Goal: Transaction & Acquisition: Purchase product/service

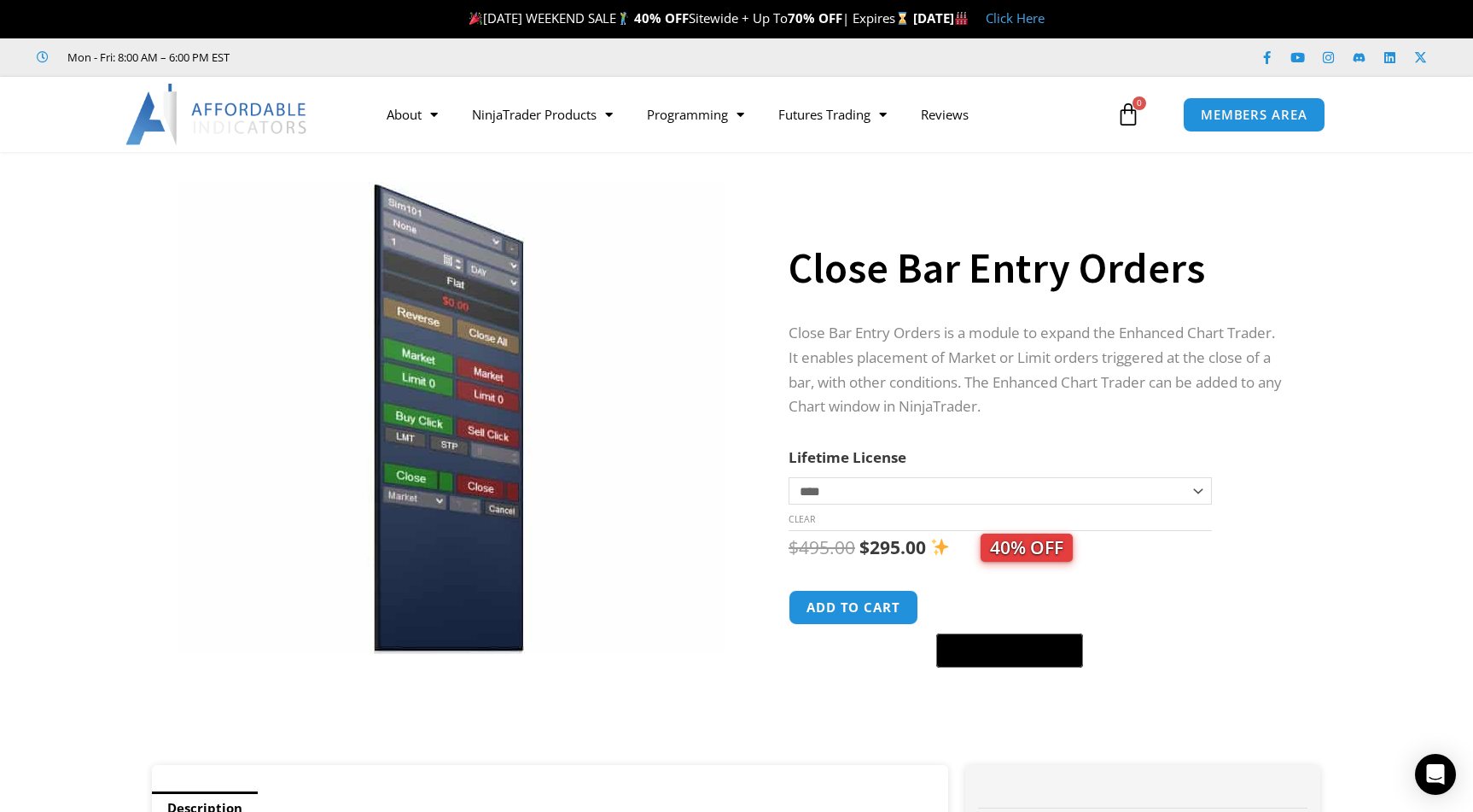
click at [874, 493] on select "**********" at bounding box center [1000, 490] width 423 height 27
click at [671, 368] on img at bounding box center [451, 418] width 549 height 472
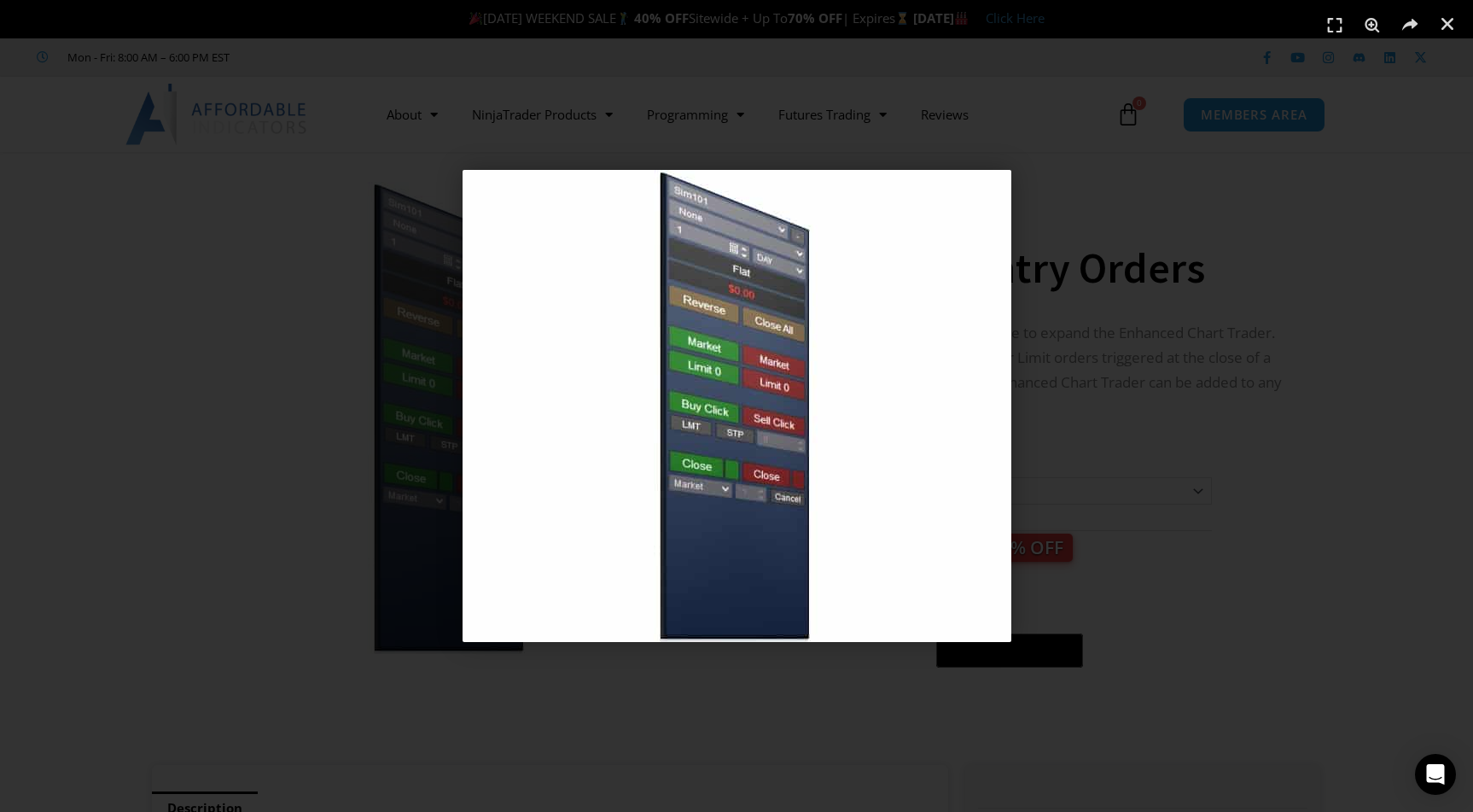
click at [1242, 301] on div "1 / 1" at bounding box center [736, 406] width 1353 height 692
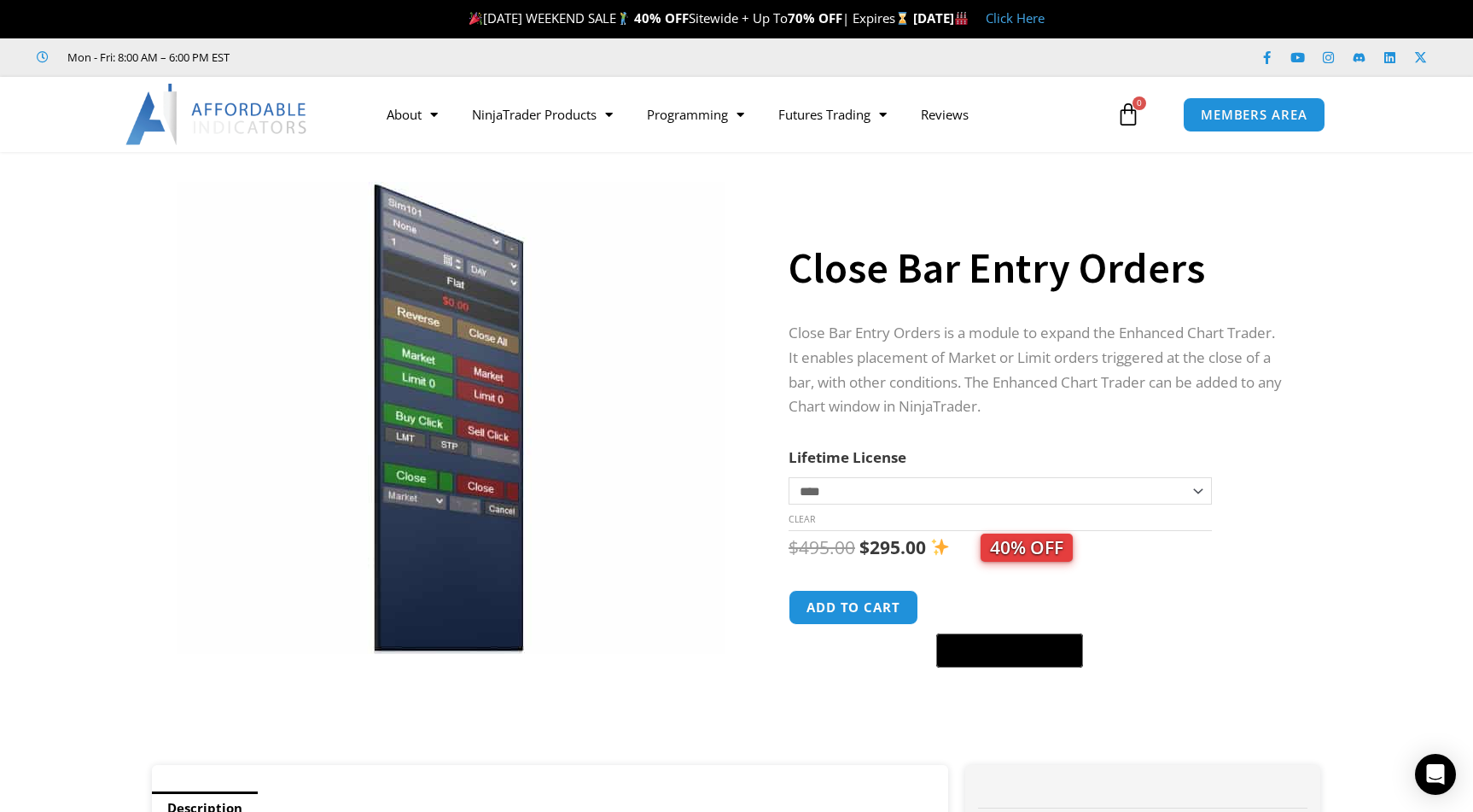
click at [426, 370] on img at bounding box center [451, 418] width 549 height 472
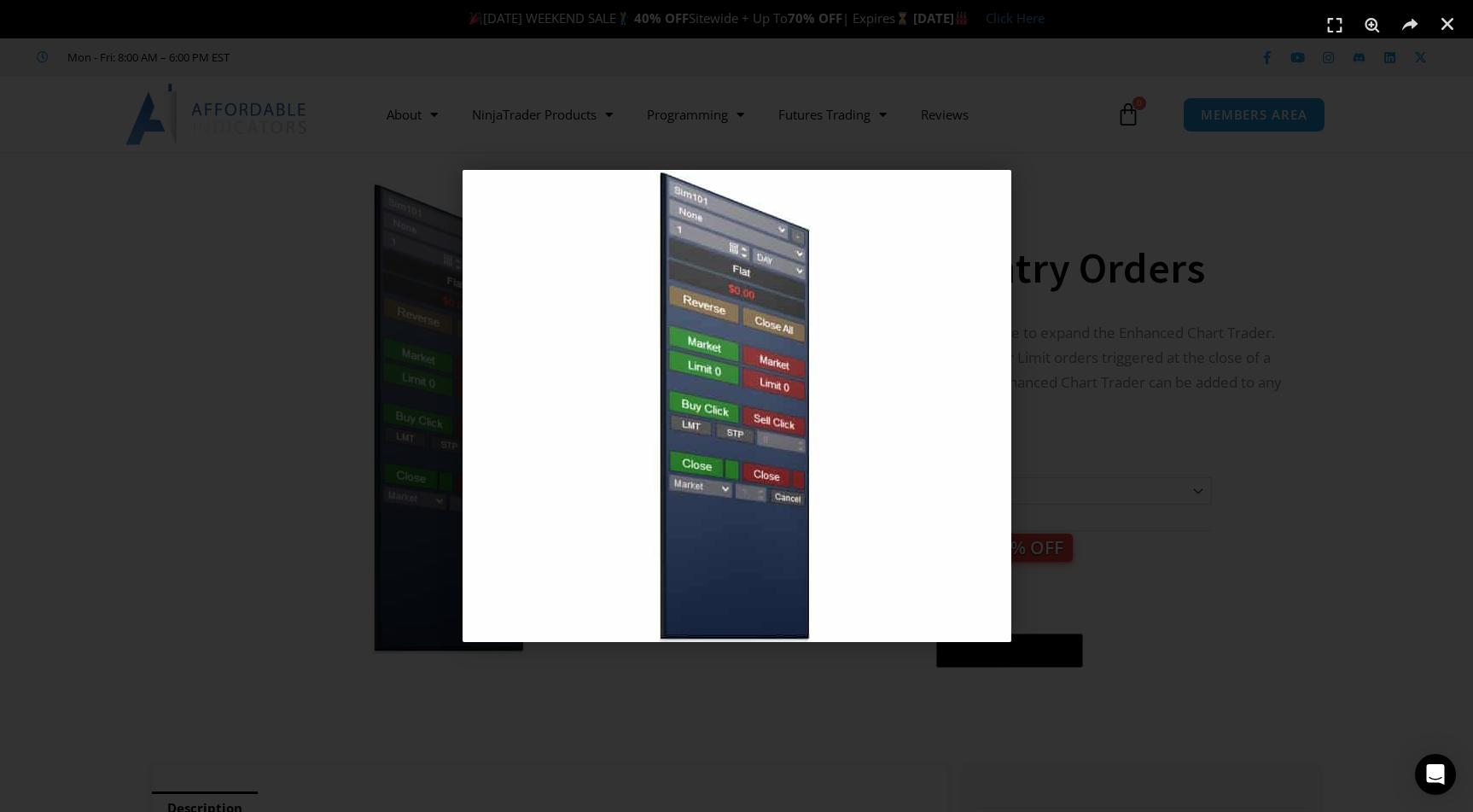
click at [737, 400] on img "1 / 1" at bounding box center [736, 406] width 549 height 472
click at [1292, 553] on div "1 / 1" at bounding box center [736, 406] width 1353 height 692
